Goal: Task Accomplishment & Management: Use online tool/utility

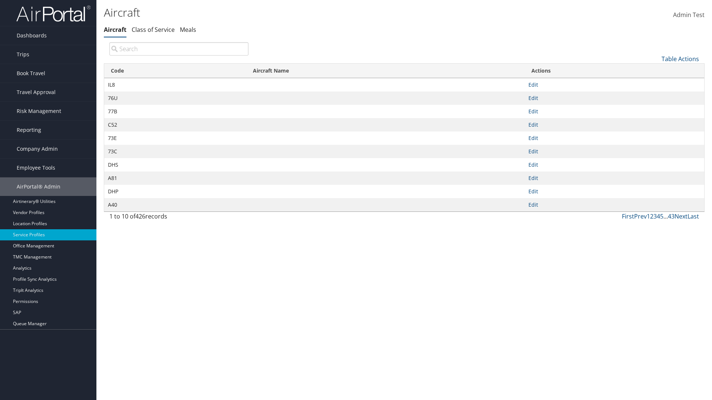
click at [175, 71] on th "Code" at bounding box center [175, 71] width 142 height 14
click at [680, 59] on link "Table Actions" at bounding box center [679, 59] width 37 height 8
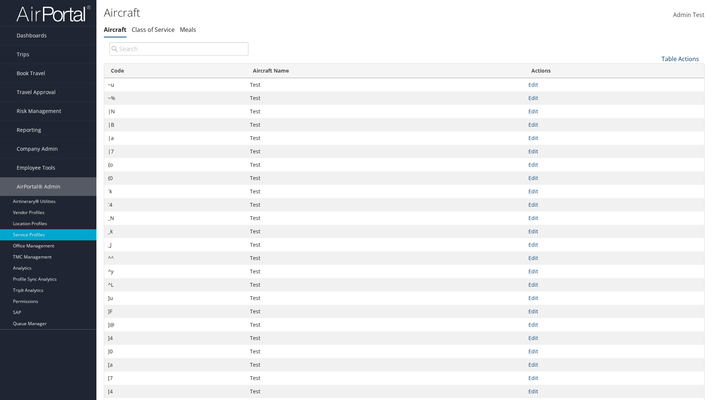
click at [680, 59] on link "Table Actions" at bounding box center [679, 59] width 37 height 8
click at [655, 96] on link "50" at bounding box center [656, 96] width 98 height 13
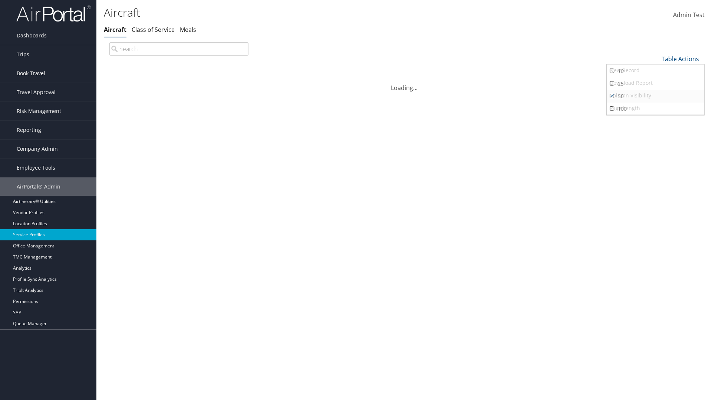
scroll to position [24, 0]
